Goal: Navigation & Orientation: Find specific page/section

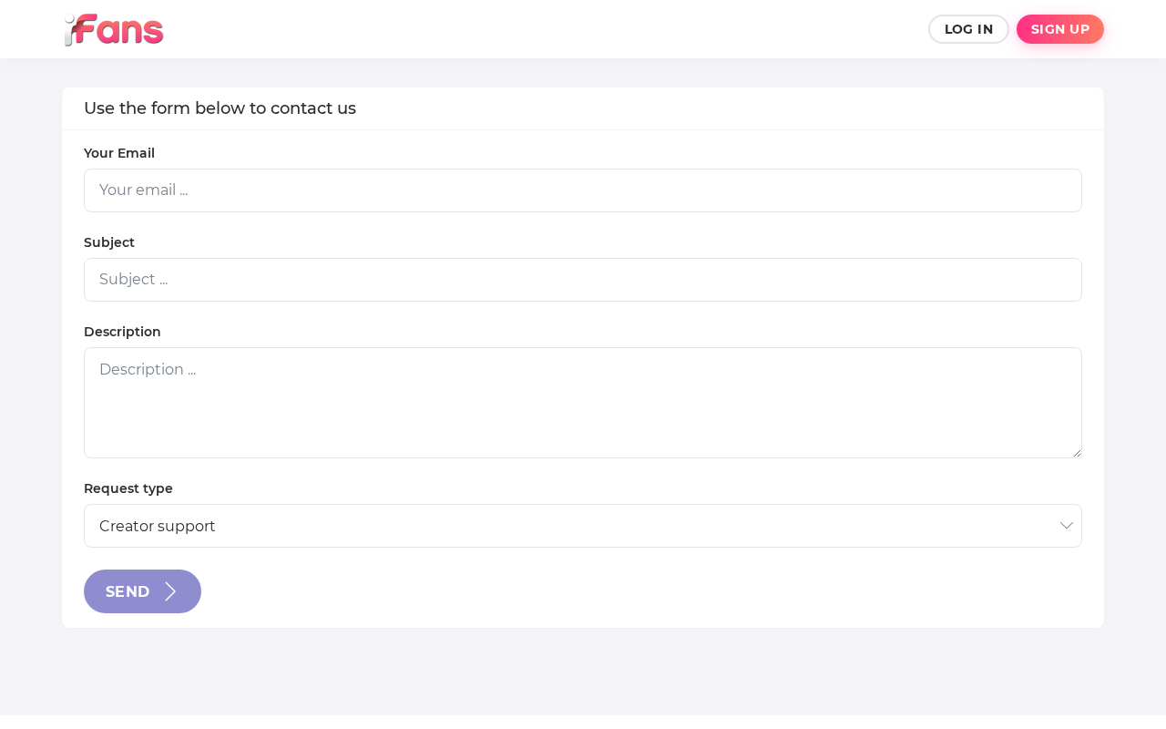
select select "2"
